Goal: Use online tool/utility: Utilize a website feature to perform a specific function

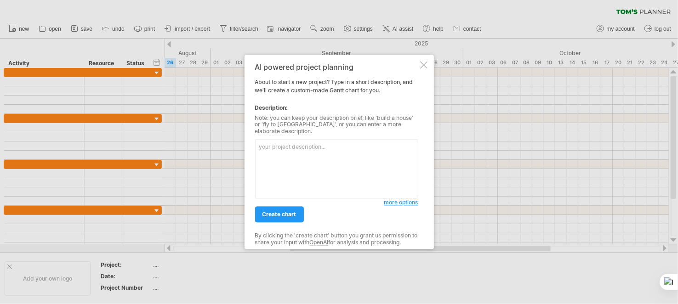
click at [324, 142] on textarea at bounding box center [336, 169] width 163 height 59
paste textarea "請幫忙規劃AI課程，並預計在3個月內完成的建議內容與時程"
type textarea "請幫忙規劃AI課程，並預計在3個月內完成的建議內容與時程"
click at [397, 200] on span "more options" at bounding box center [401, 202] width 34 height 7
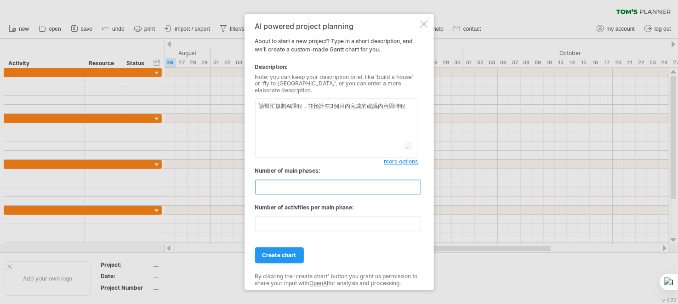
drag, startPoint x: 298, startPoint y: 185, endPoint x: 249, endPoint y: 190, distance: 49.4
click at [249, 190] on div "AI powered project planning About to start a new project? Type in a short descr…" at bounding box center [338, 152] width 189 height 276
type input "*"
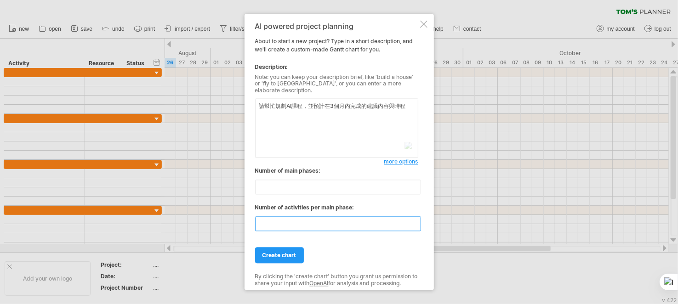
click at [285, 224] on input "**" at bounding box center [338, 224] width 166 height 15
drag, startPoint x: 274, startPoint y: 215, endPoint x: 223, endPoint y: 216, distance: 51.0
click at [223, 216] on div "Trying to reach [DOMAIN_NAME] Connected again... 0% clear filter new" at bounding box center [339, 152] width 678 height 304
type input "*"
click at [350, 244] on div "create chart" at bounding box center [336, 251] width 163 height 23
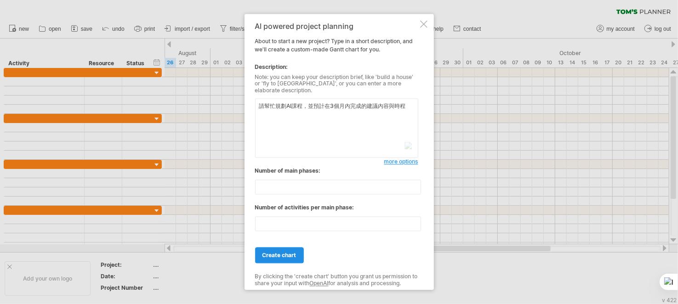
click at [291, 252] on span "create chart" at bounding box center [279, 255] width 34 height 7
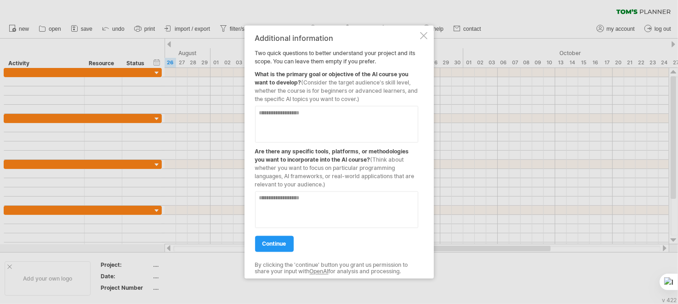
click at [329, 118] on textarea at bounding box center [336, 124] width 163 height 37
type textarea "********"
click at [291, 207] on textarea at bounding box center [336, 210] width 163 height 37
type textarea "**"
click at [290, 242] on link "continue" at bounding box center [274, 244] width 39 height 16
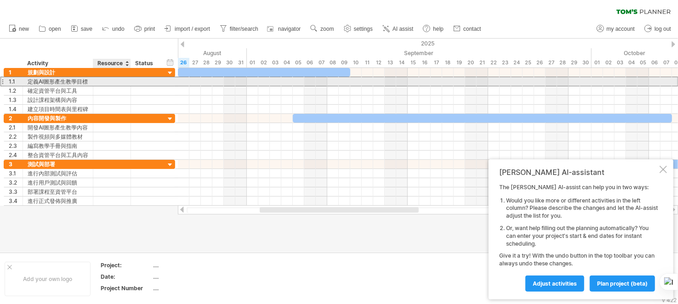
click at [113, 83] on div at bounding box center [112, 81] width 28 height 9
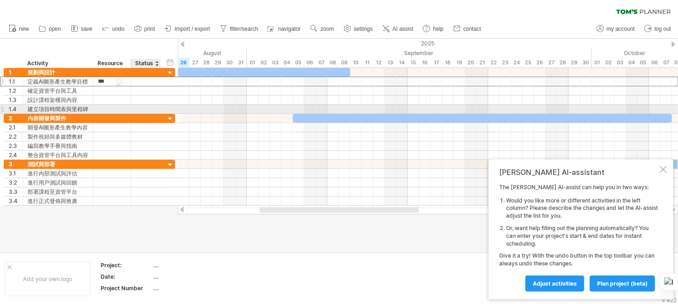
type input "**"
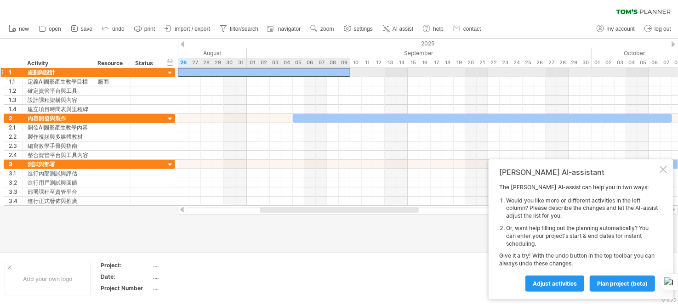
click at [237, 69] on div at bounding box center [264, 72] width 172 height 9
drag, startPoint x: 349, startPoint y: 72, endPoint x: 227, endPoint y: 78, distance: 122.8
click at [344, 72] on div "↩" at bounding box center [344, 73] width 11 height 11
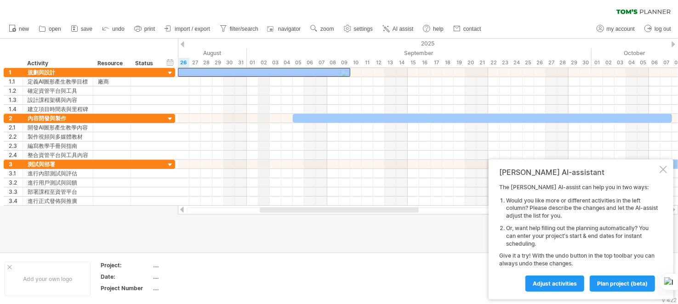
click at [266, 67] on div "02" at bounding box center [263, 63] width 11 height 10
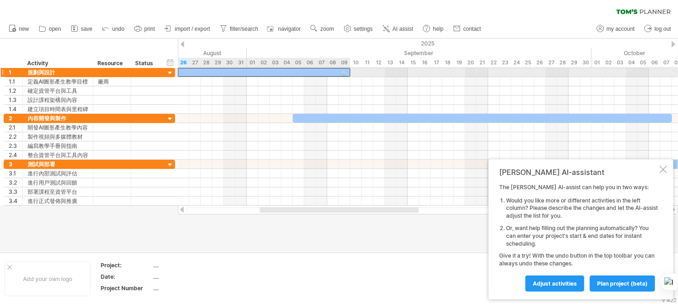
click at [261, 70] on div at bounding box center [264, 72] width 172 height 9
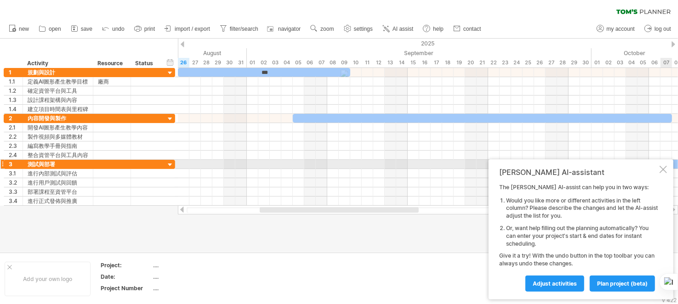
click at [661, 168] on div at bounding box center [662, 169] width 7 height 7
